Goal: Use online tool/utility: Utilize a website feature to perform a specific function

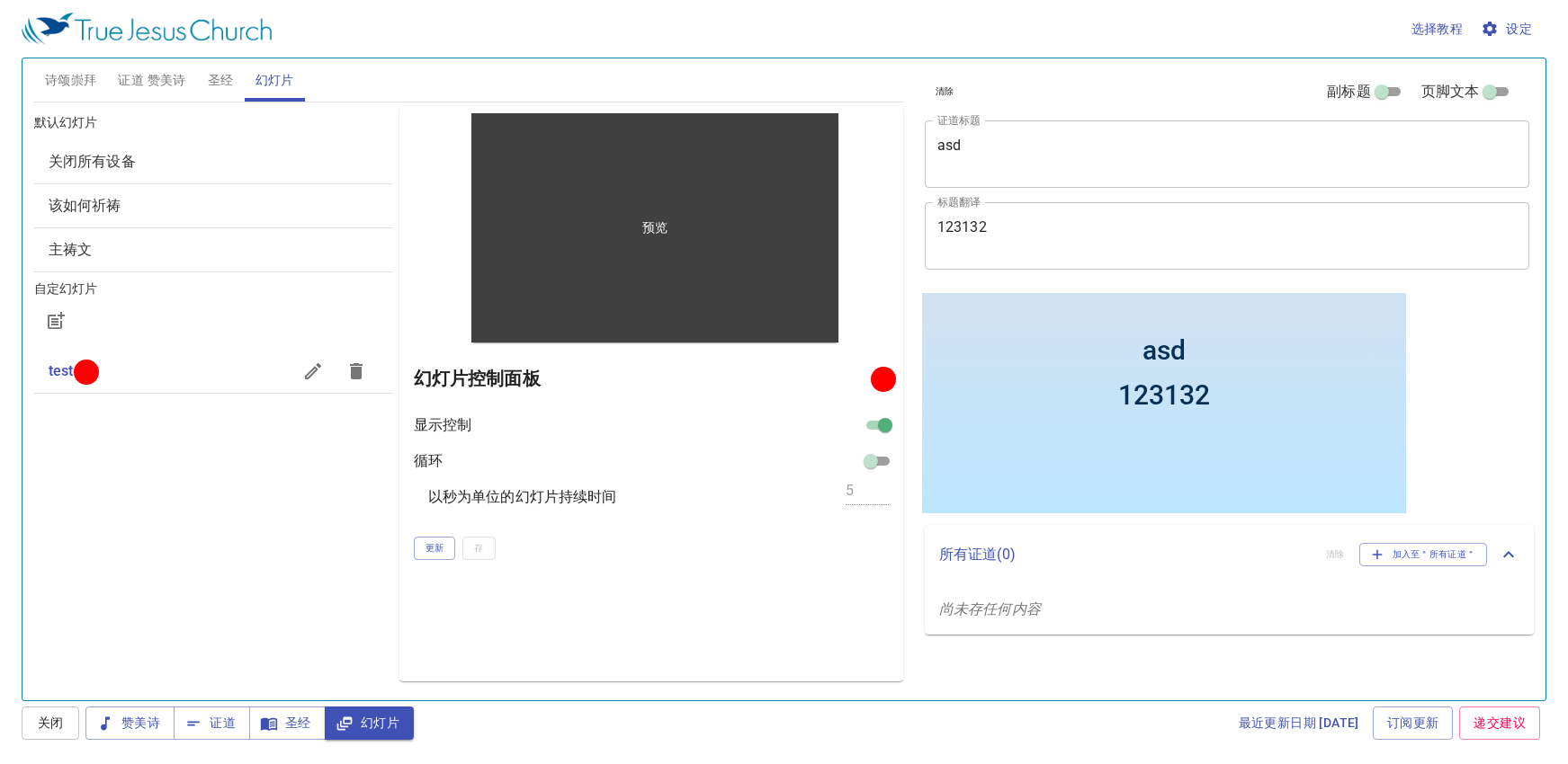
click at [570, 322] on div "预览" at bounding box center [654, 227] width 367 height 229
click at [663, 220] on p "预览" at bounding box center [655, 227] width 25 height 18
click at [660, 223] on p "预览" at bounding box center [655, 227] width 25 height 18
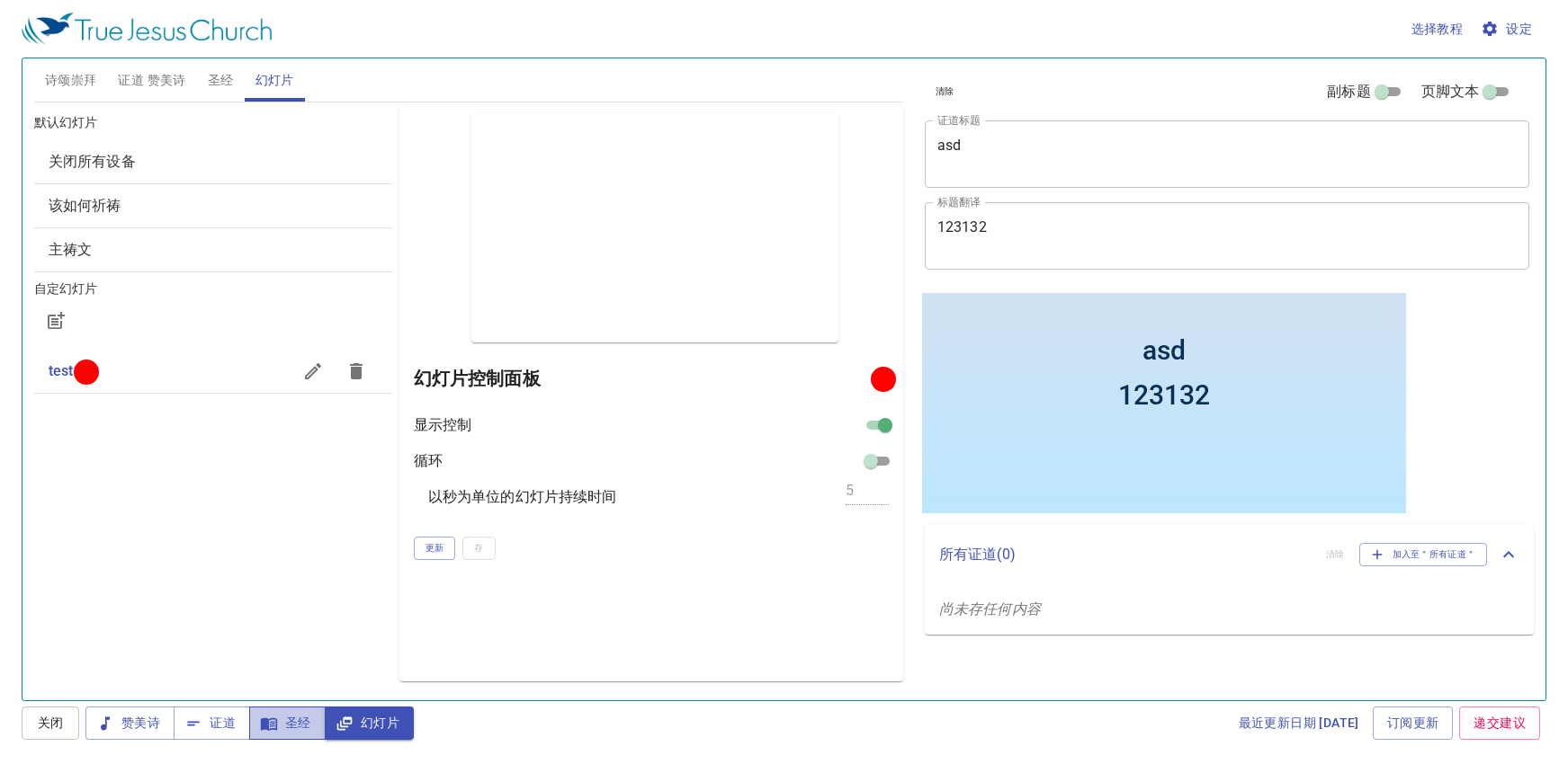
click at [283, 725] on span "圣经" at bounding box center [288, 723] width 48 height 23
click at [221, 727] on span "证道" at bounding box center [211, 723] width 48 height 23
click at [140, 718] on span "赞美诗" at bounding box center [129, 723] width 60 height 23
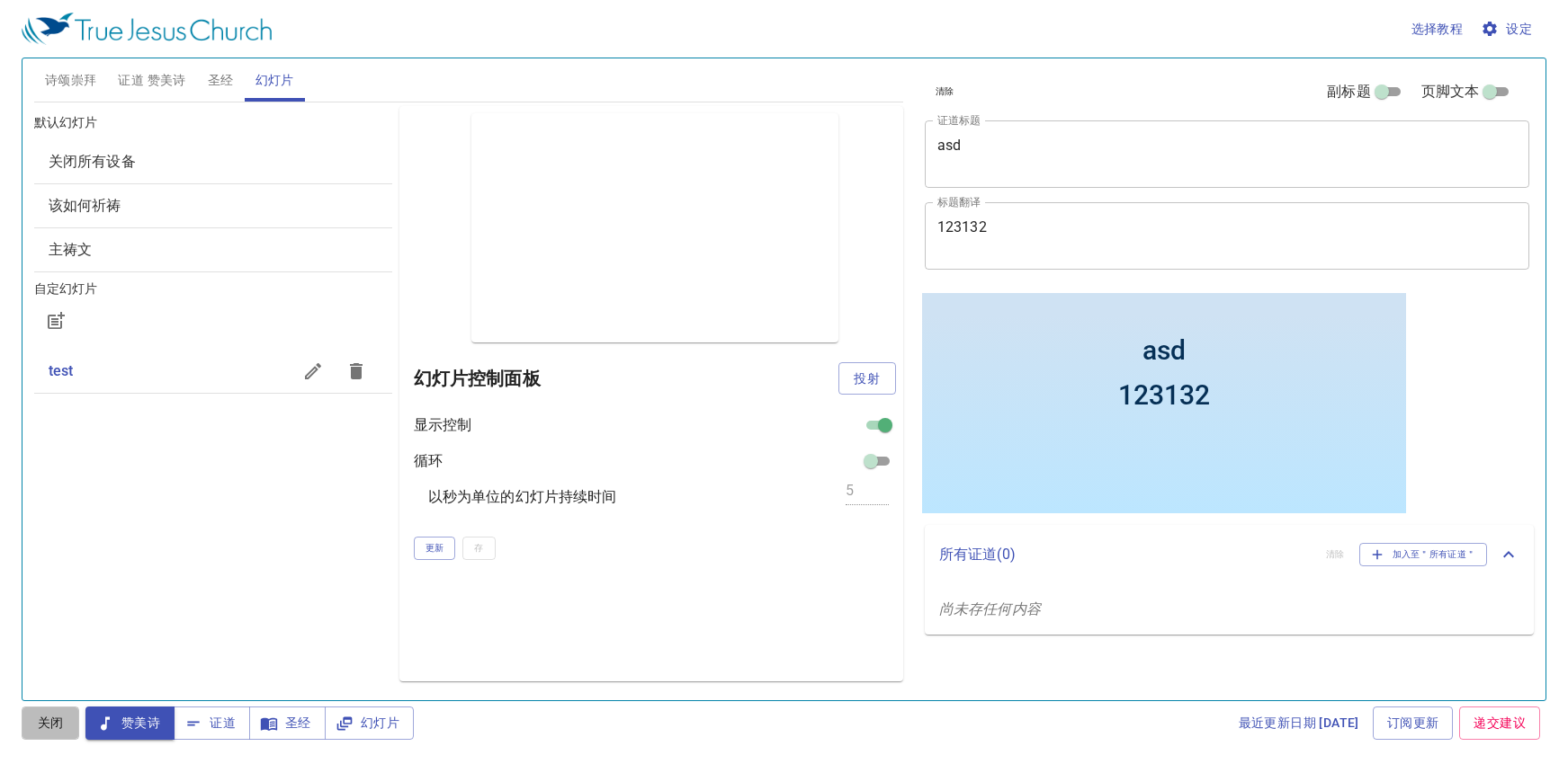
click at [55, 715] on span "关闭" at bounding box center [50, 723] width 29 height 23
click at [849, 372] on button "投射" at bounding box center [867, 379] width 57 height 33
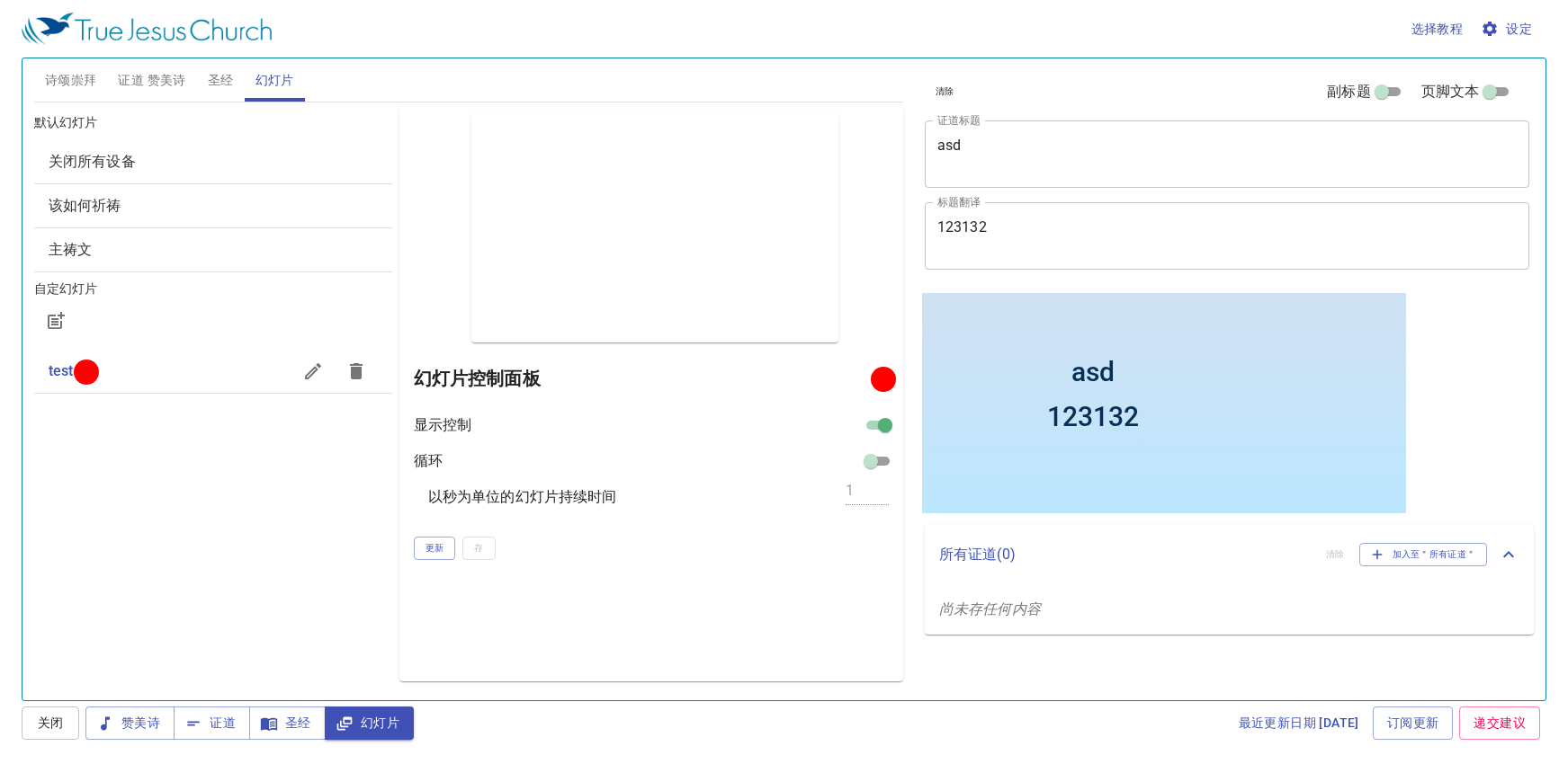
click at [92, 379] on div at bounding box center [87, 372] width 13 height 13
